Goal: Use online tool/utility: Utilize a website feature to perform a specific function

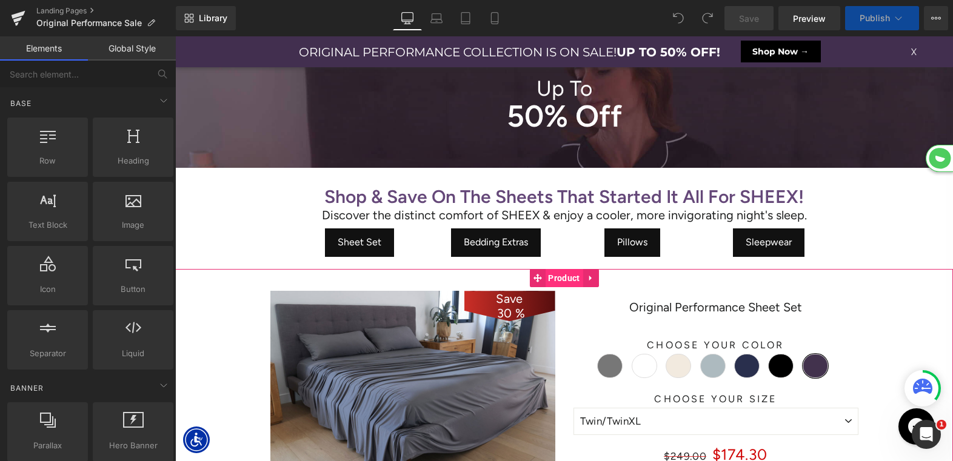
scroll to position [5, 6]
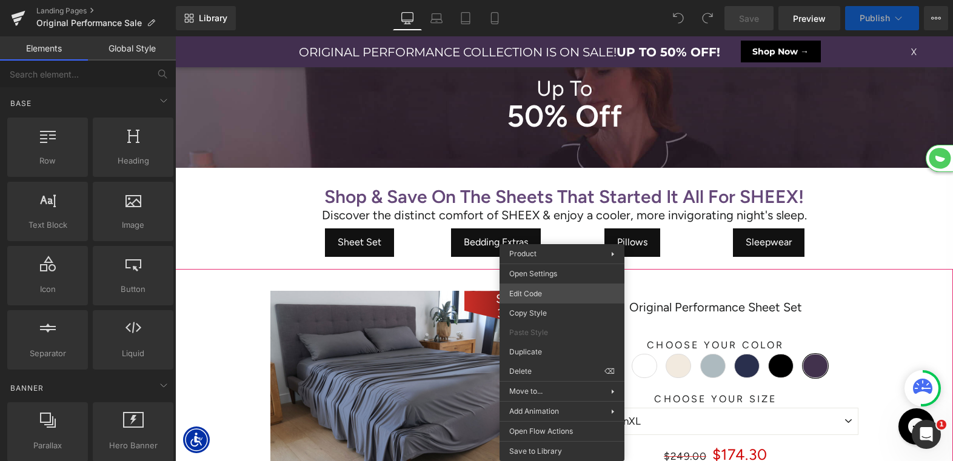
click at [551, 0] on div "You are previewing how the will restyle your page. You can not edit Elements in…" at bounding box center [476, 0] width 953 height 0
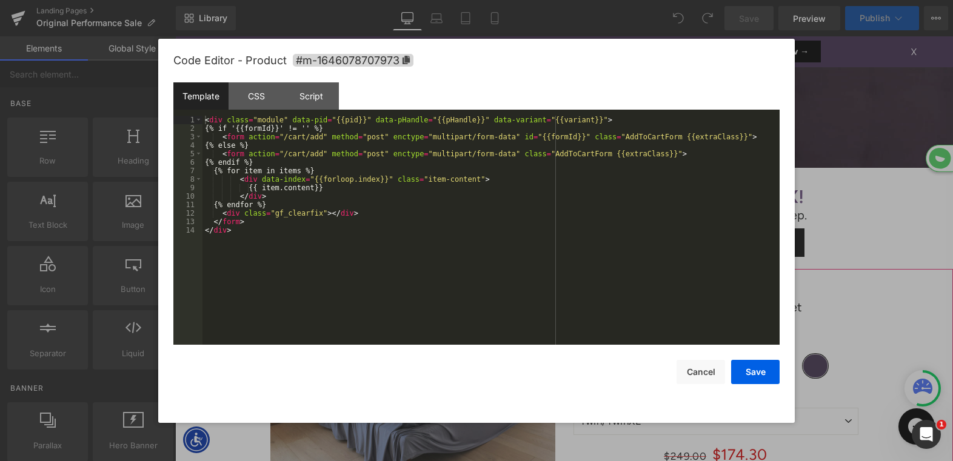
scroll to position [0, 0]
click at [408, 61] on icon at bounding box center [405, 60] width 7 height 8
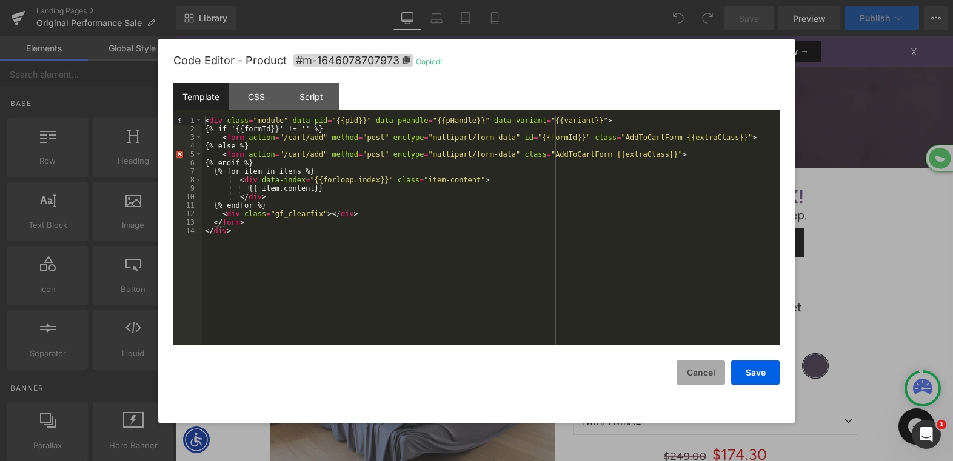
select select "XL"
click at [705, 377] on button "Cancel" at bounding box center [700, 373] width 48 height 24
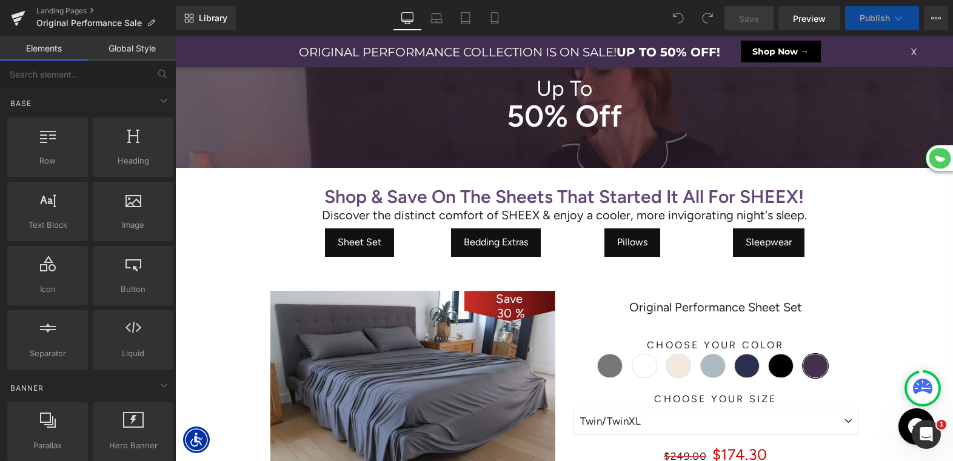
select select "M"
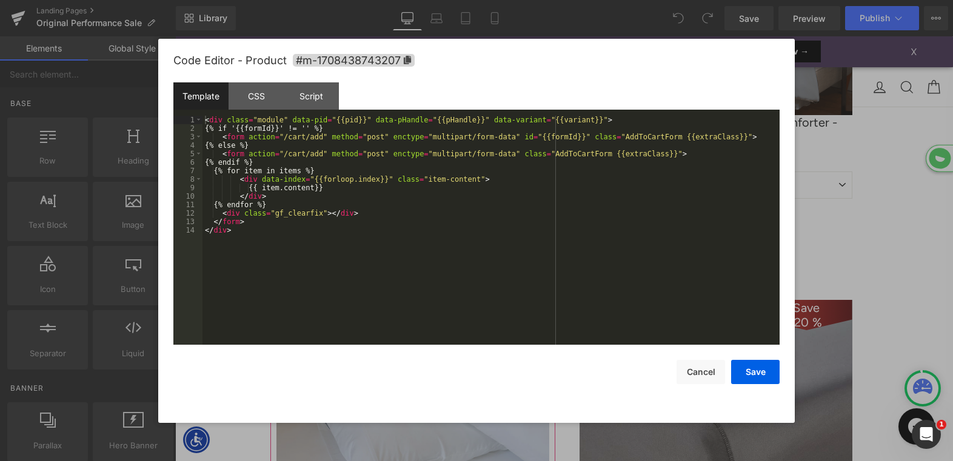
click at [397, 0] on div "You are previewing how the will restyle your page. You can not edit Elements in…" at bounding box center [476, 0] width 953 height 0
click at [397, 62] on span "#m-1708438743207" at bounding box center [354, 60] width 122 height 13
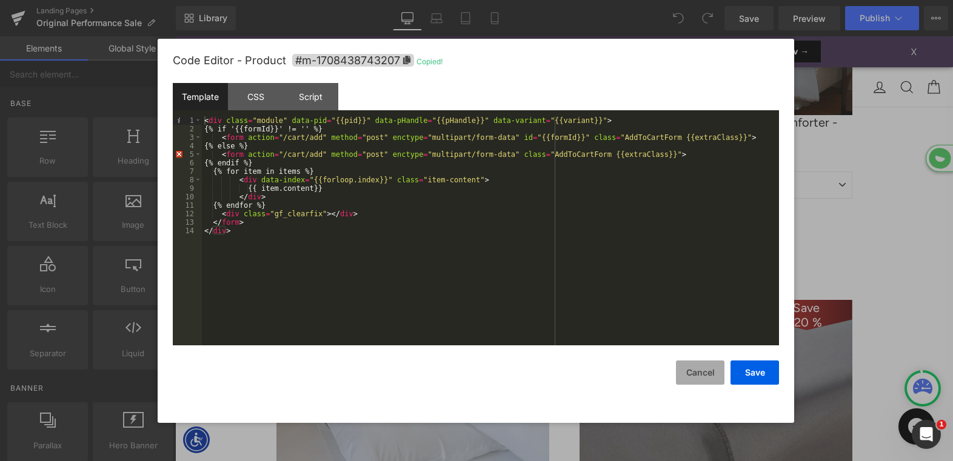
click at [692, 370] on button "Cancel" at bounding box center [700, 373] width 48 height 24
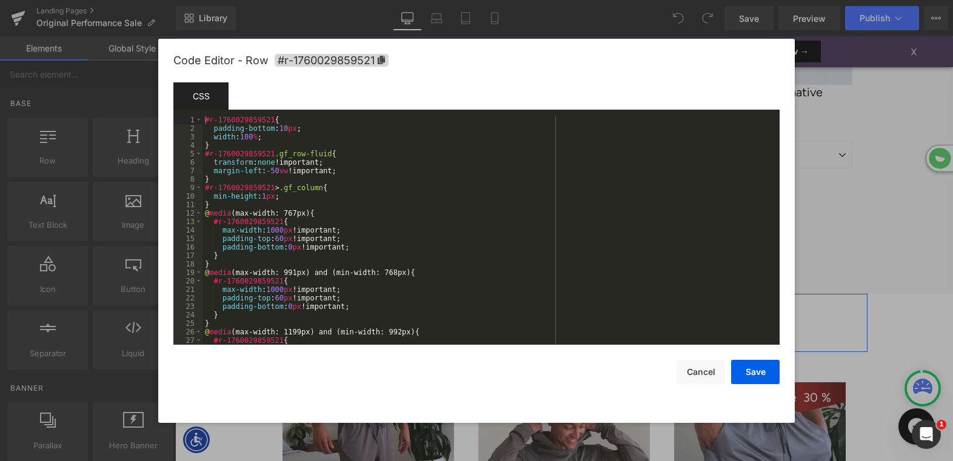
click at [271, 0] on div "You are previewing how the will restyle your page. You can not edit Elements in…" at bounding box center [476, 0] width 953 height 0
click at [368, 62] on span "#r-1760029859521" at bounding box center [331, 60] width 114 height 13
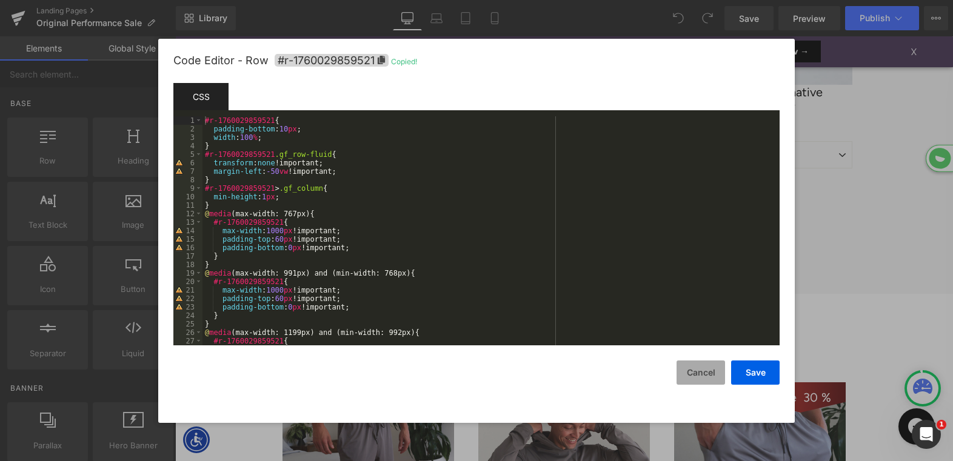
click at [693, 376] on button "Cancel" at bounding box center [700, 373] width 48 height 24
